Goal: Information Seeking & Learning: Find specific fact

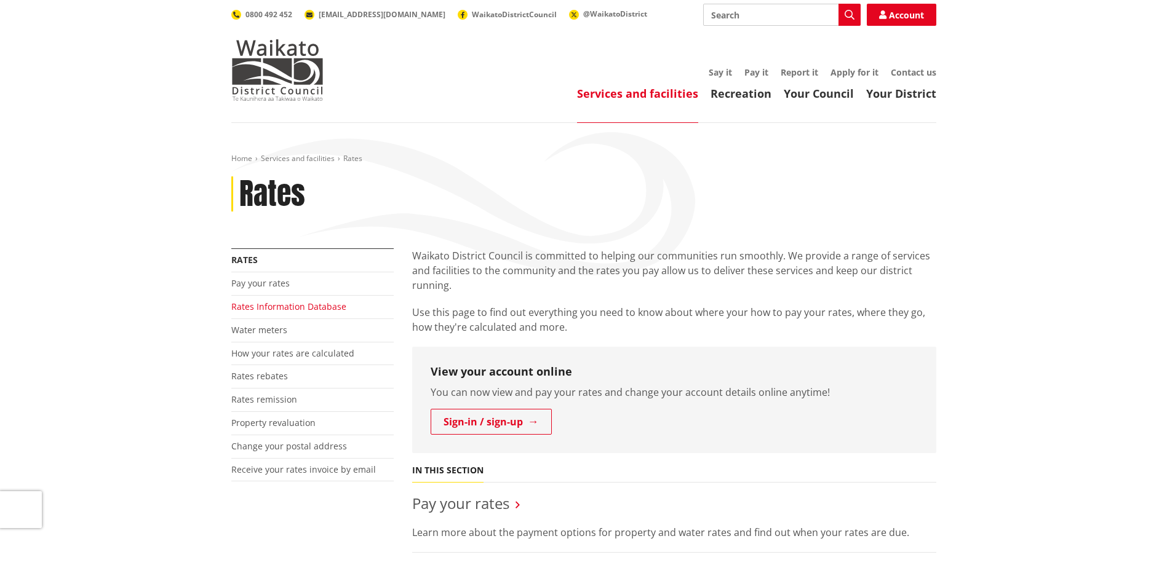
click at [288, 308] on link "Rates Information Database" at bounding box center [288, 307] width 115 height 12
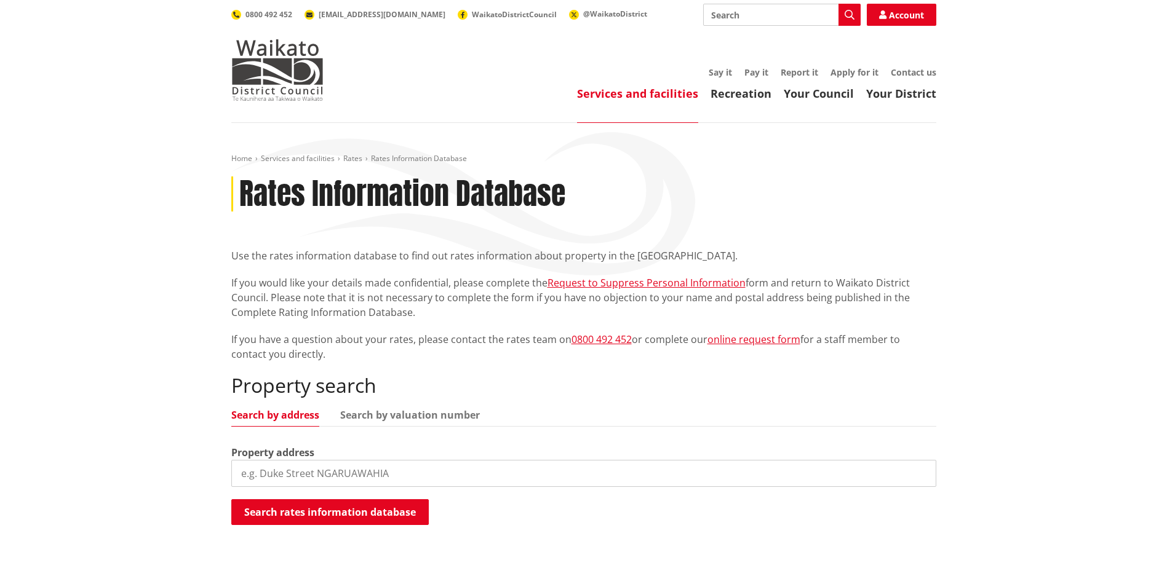
click at [298, 472] on input "search" at bounding box center [583, 473] width 705 height 27
type input "355 aka aka stream"
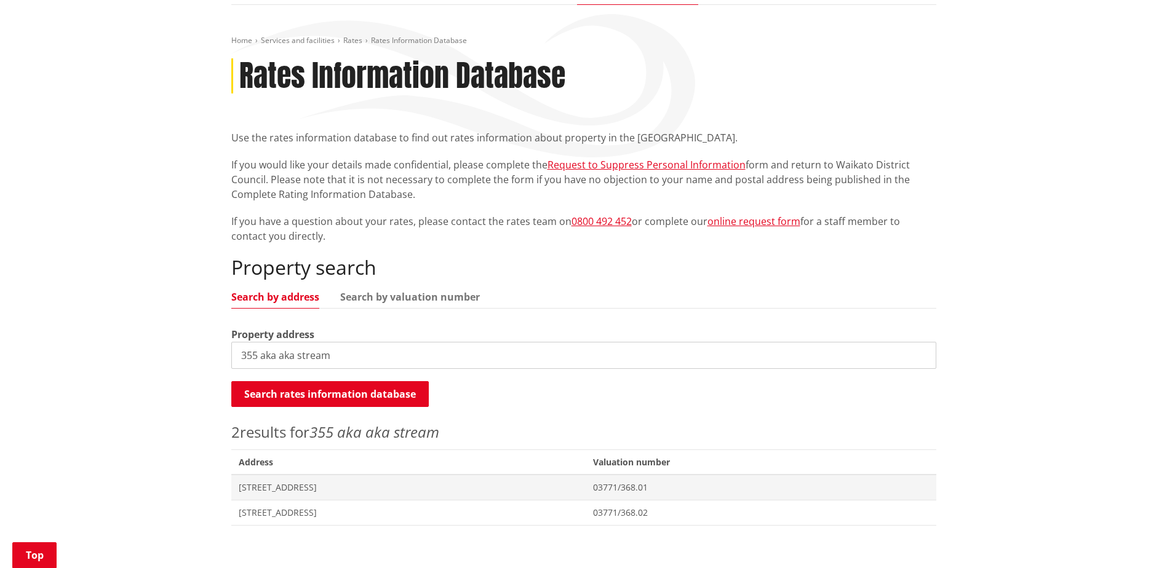
scroll to position [185, 0]
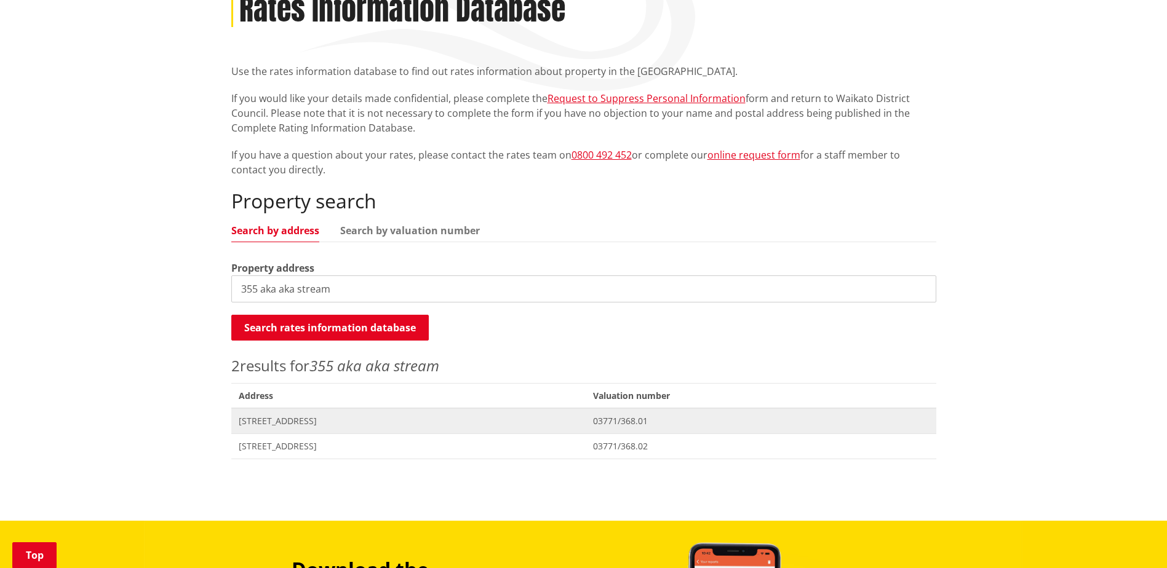
click at [310, 424] on span "[STREET_ADDRESS]" at bounding box center [409, 421] width 340 height 12
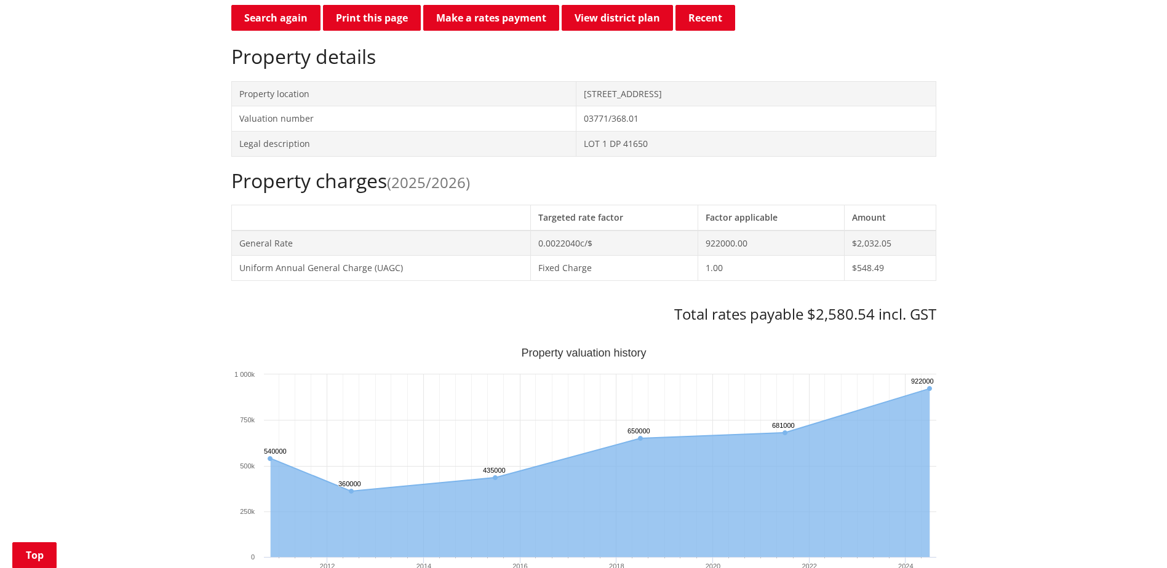
scroll to position [738, 0]
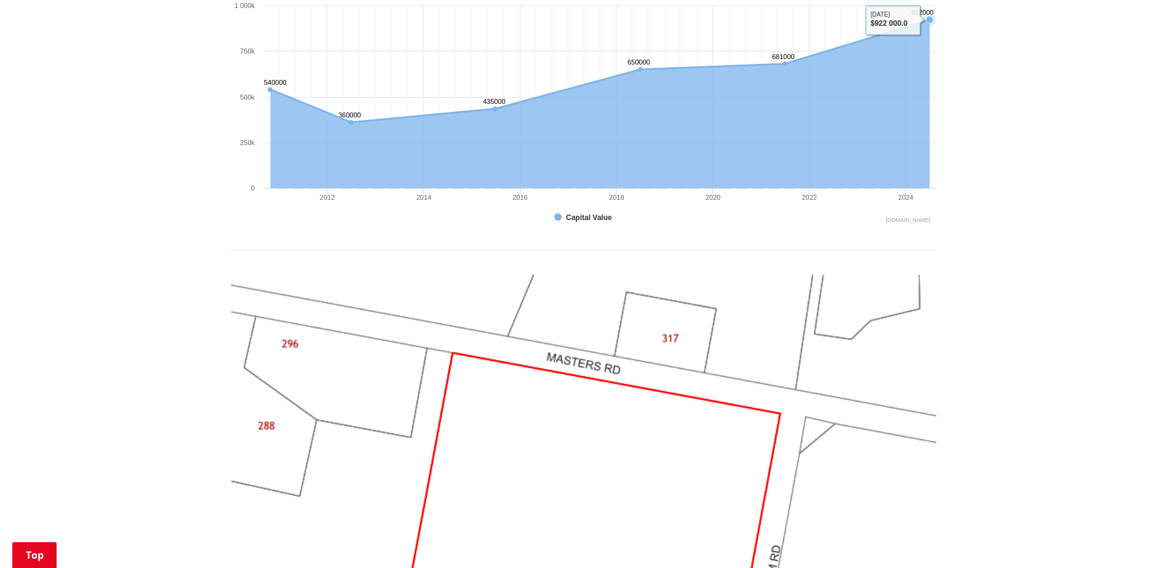
click at [932, 19] on icon "Sunday, Jun 30, 12:00, 922,000. Capital Value." at bounding box center [929, 19] width 7 height 7
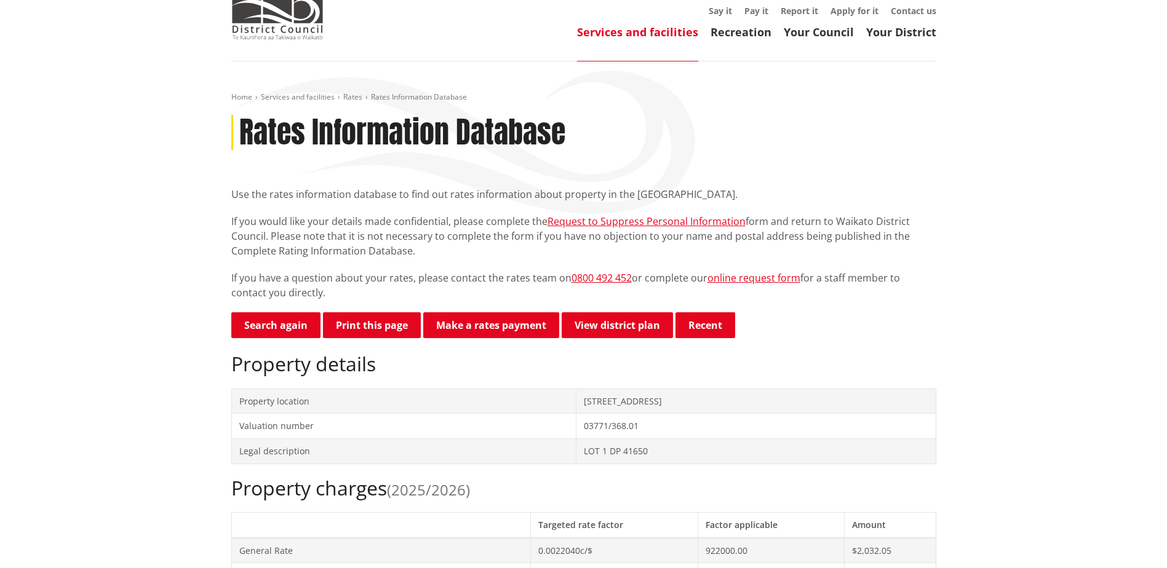
scroll to position [0, 0]
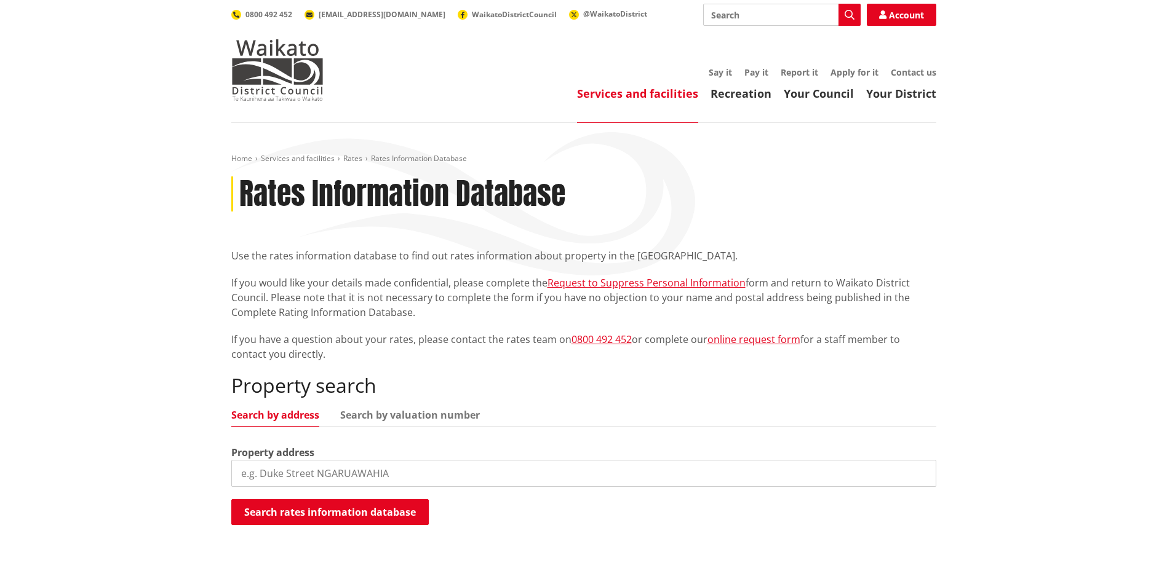
scroll to position [185, 0]
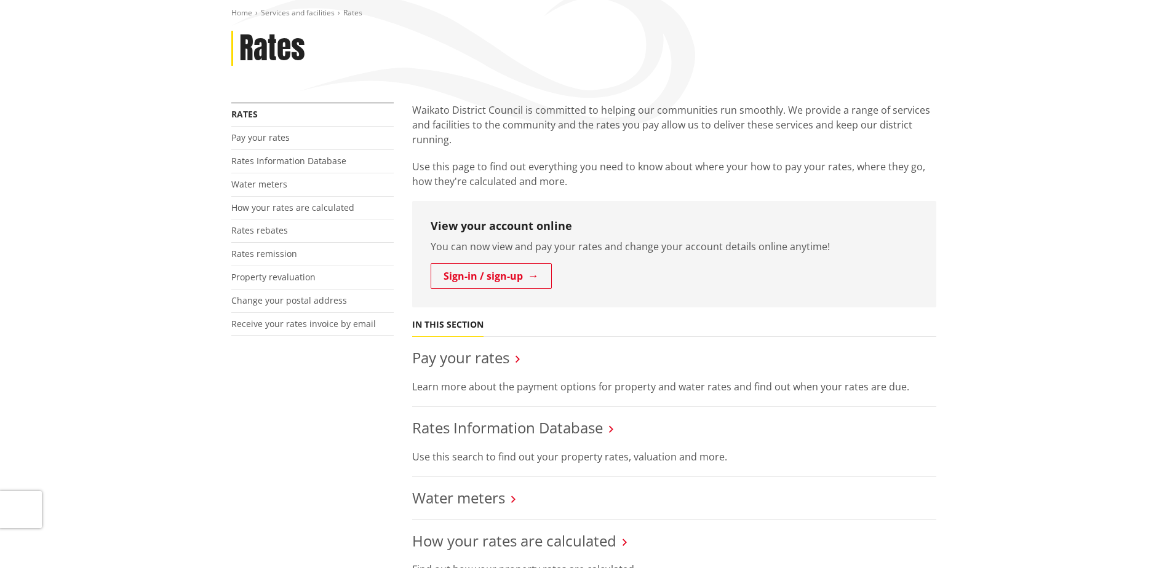
scroll to position [185, 0]
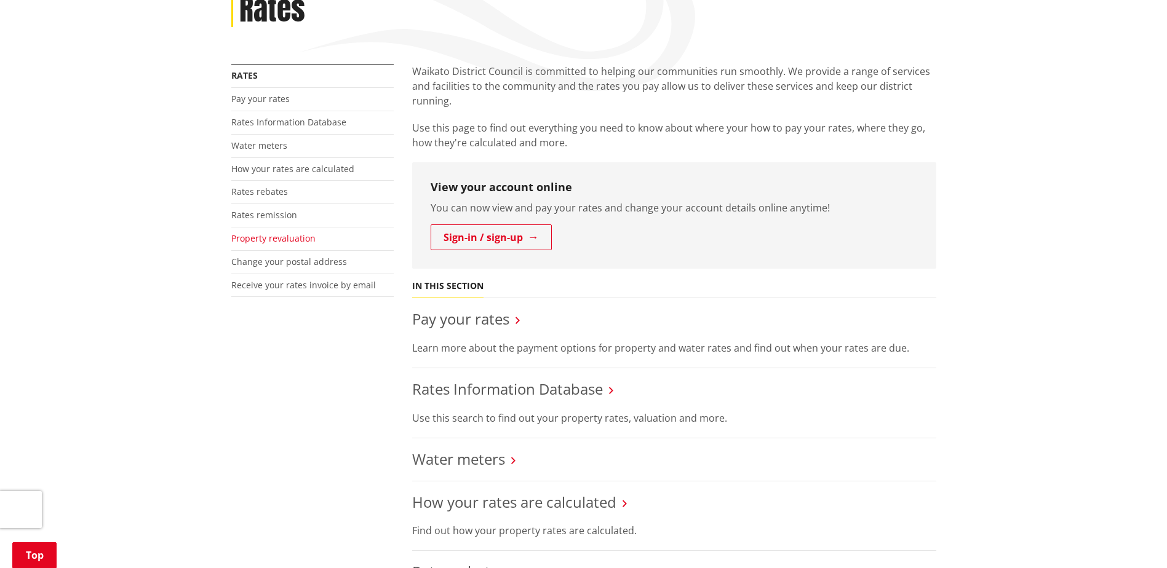
click at [272, 240] on link "Property revaluation" at bounding box center [273, 238] width 84 height 12
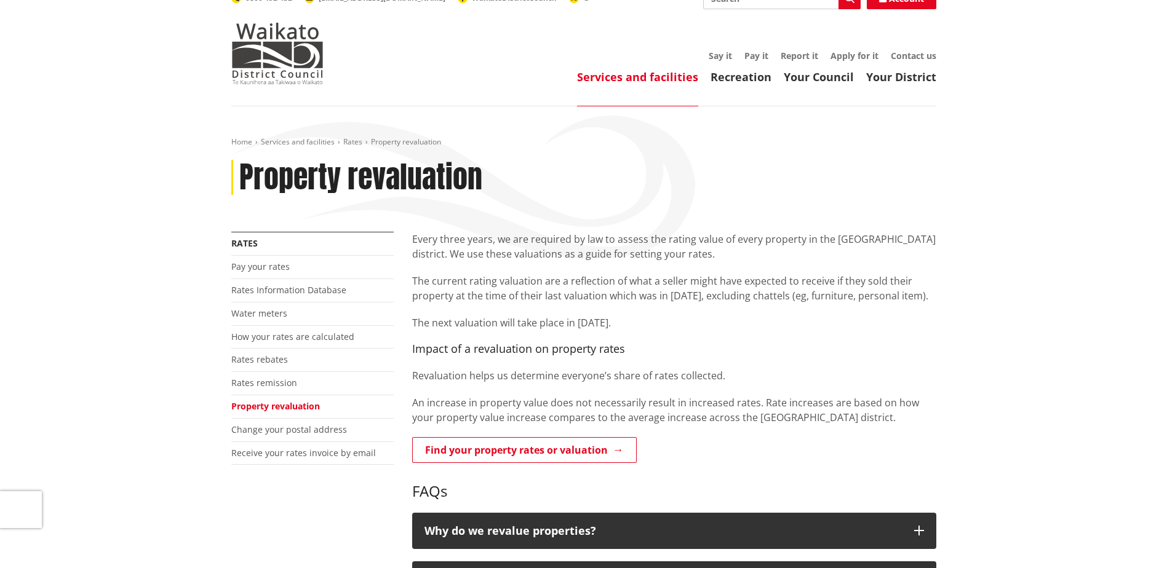
scroll to position [246, 0]
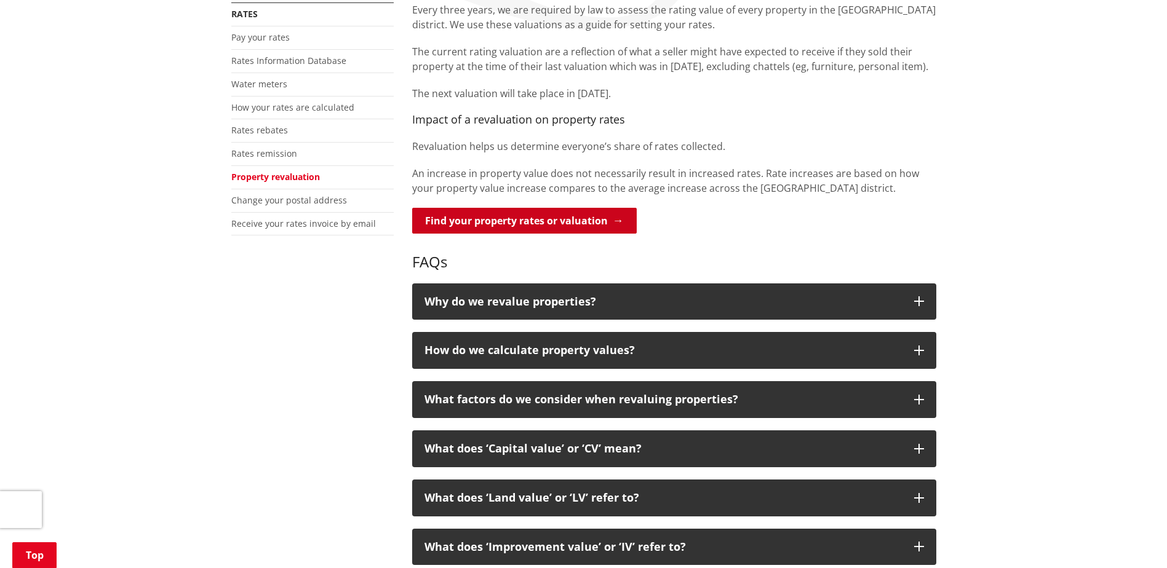
click at [542, 223] on link "Find your property rates or valuation" at bounding box center [524, 221] width 224 height 26
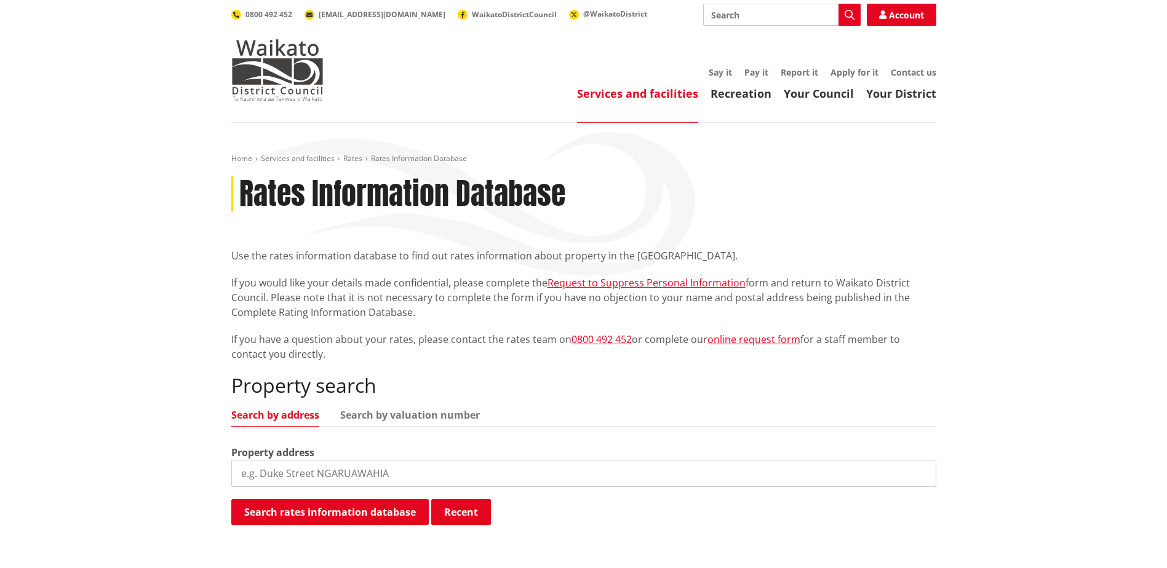
click at [324, 475] on input "search" at bounding box center [583, 473] width 705 height 27
type input "355 aka aka stream"
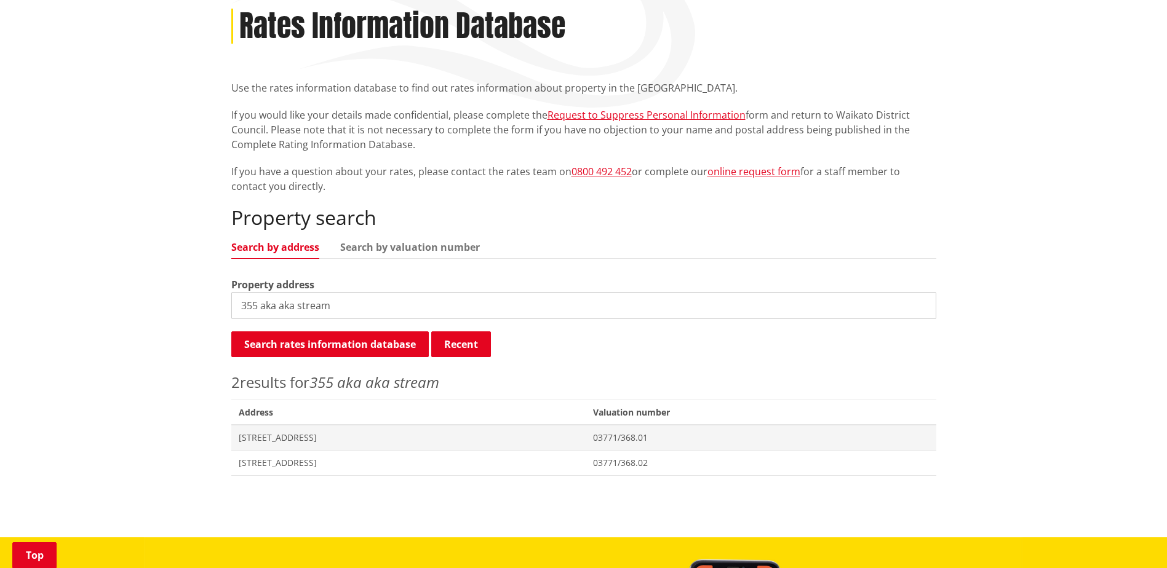
scroll to position [185, 0]
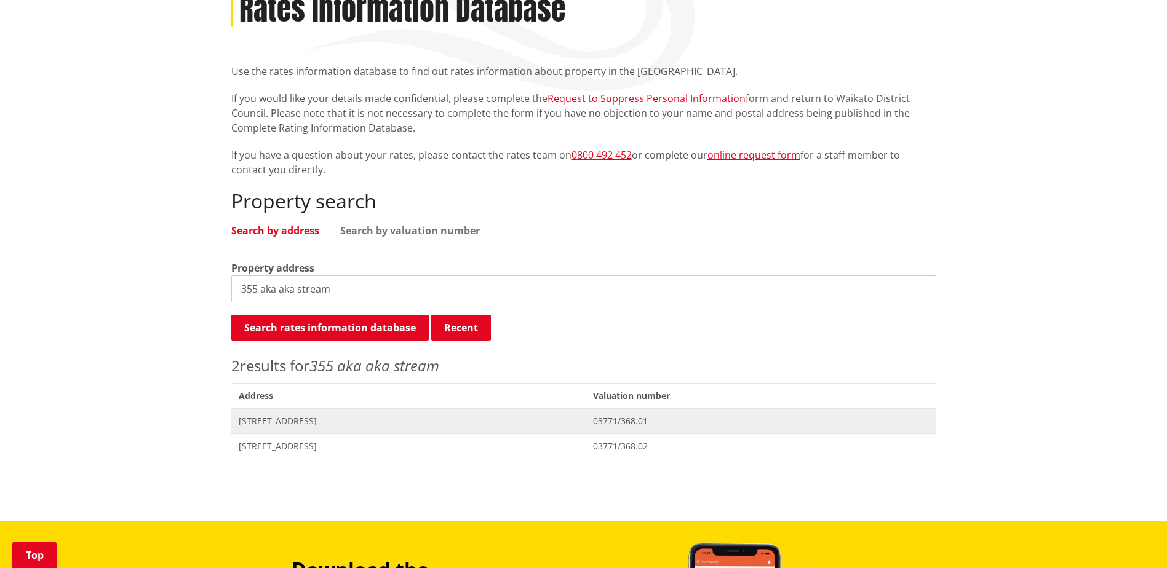
click at [317, 424] on span "[STREET_ADDRESS]" at bounding box center [409, 421] width 340 height 12
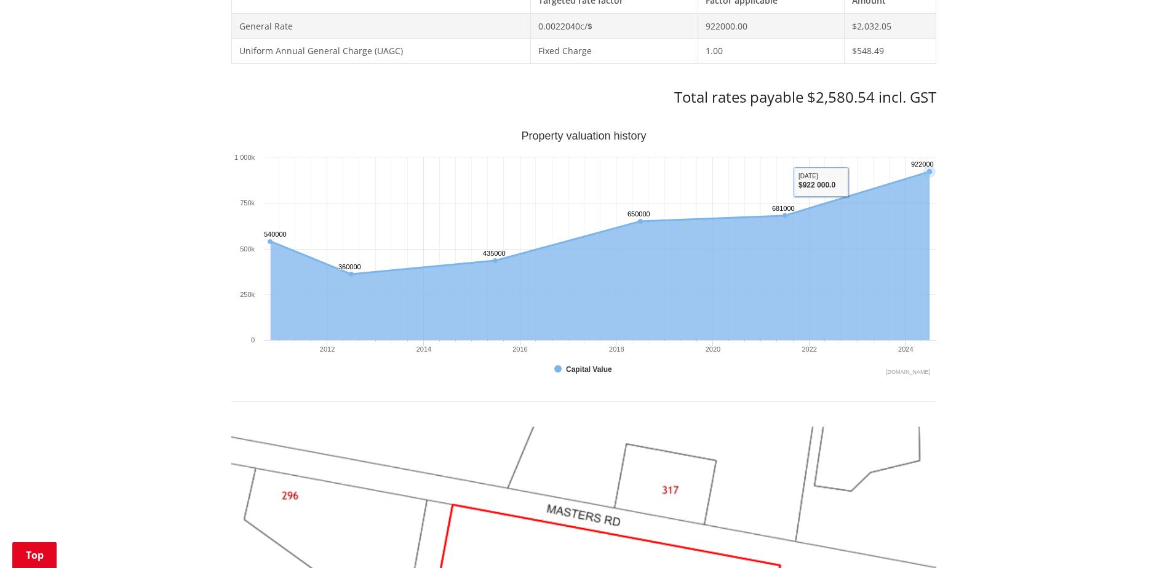
scroll to position [492, 0]
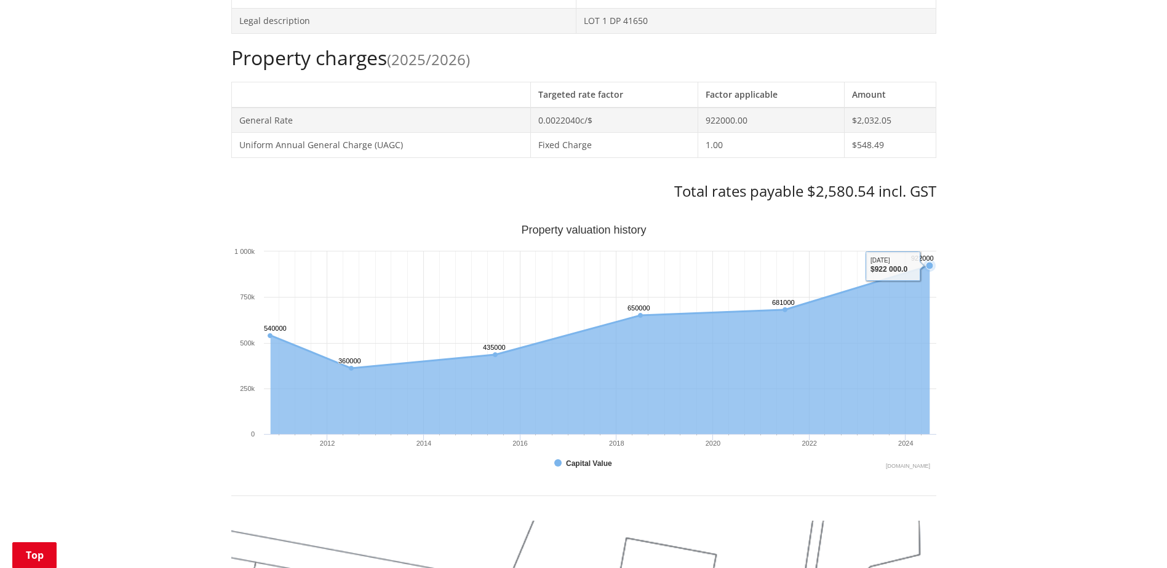
click at [931, 262] on text "922000 ​ 922000" at bounding box center [922, 258] width 23 height 7
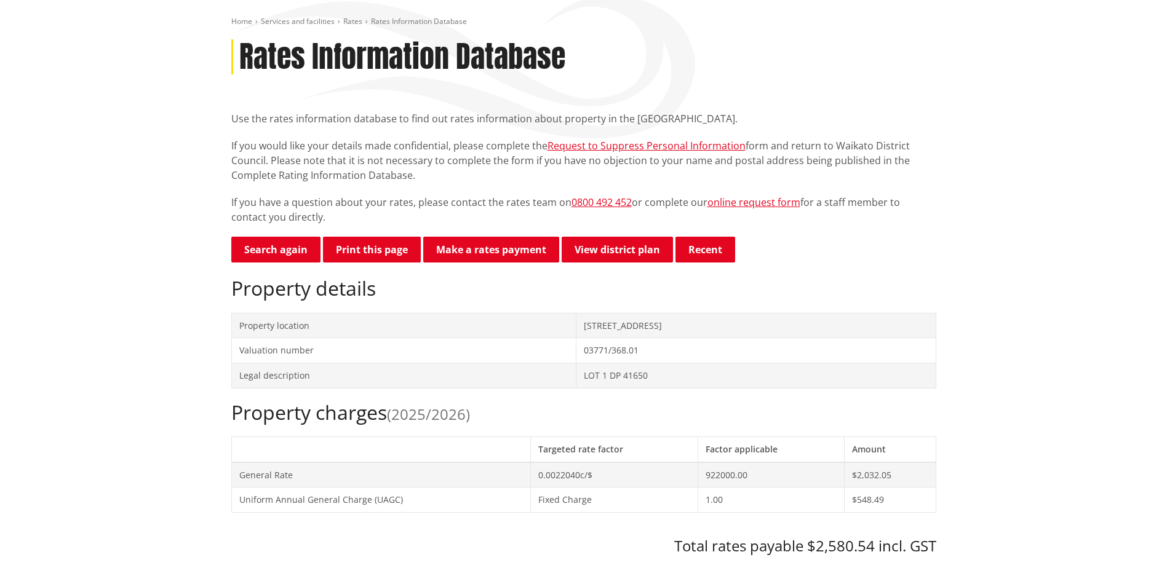
scroll to position [123, 0]
